Goal: Go to known website: Access a specific website the user already knows

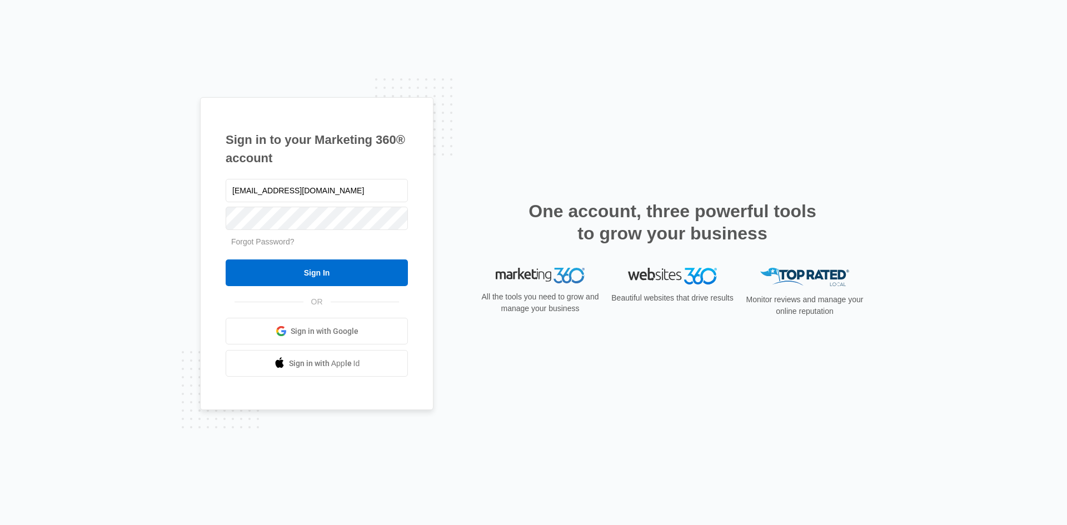
type input "[EMAIL_ADDRESS][DOMAIN_NAME]"
click at [226, 259] on input "Sign In" at bounding box center [317, 272] width 182 height 27
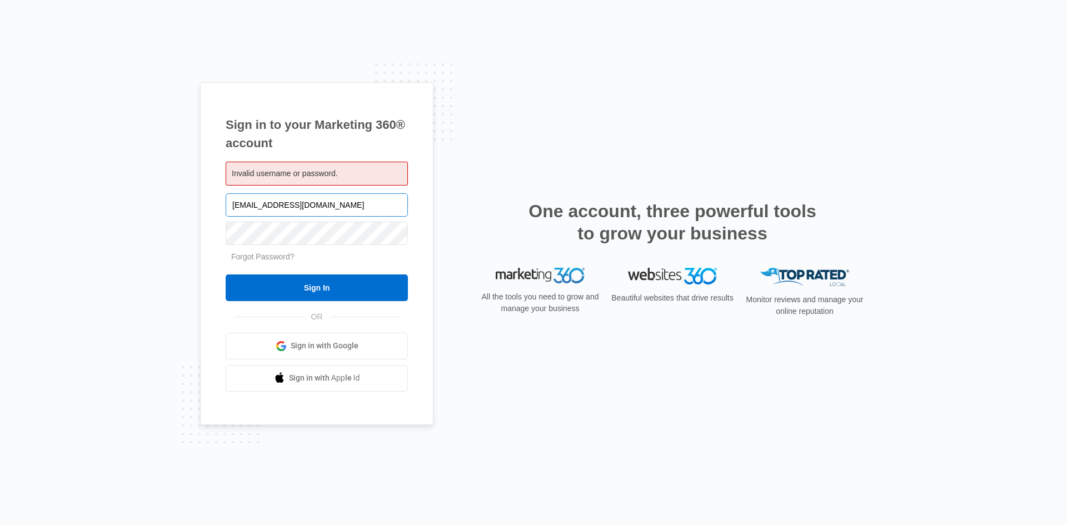
click at [347, 207] on input "[EMAIL_ADDRESS][DOMAIN_NAME]" at bounding box center [317, 204] width 182 height 23
type input "V"
type input "veganmeltz@gmail.com"
click at [226, 274] on input "Sign In" at bounding box center [317, 287] width 182 height 27
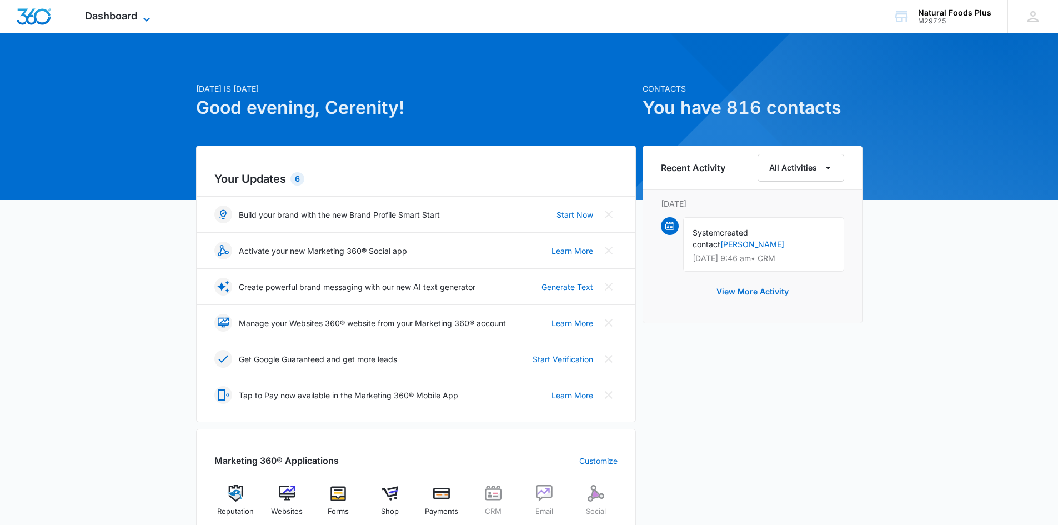
click at [145, 16] on icon at bounding box center [146, 19] width 13 height 13
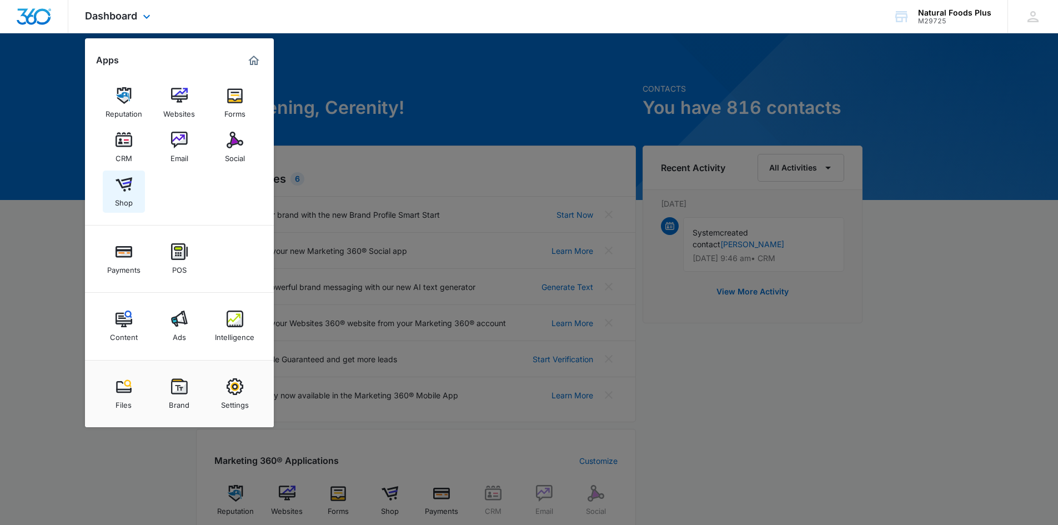
click at [124, 189] on img at bounding box center [124, 184] width 17 height 17
